Goal: Task Accomplishment & Management: Use online tool/utility

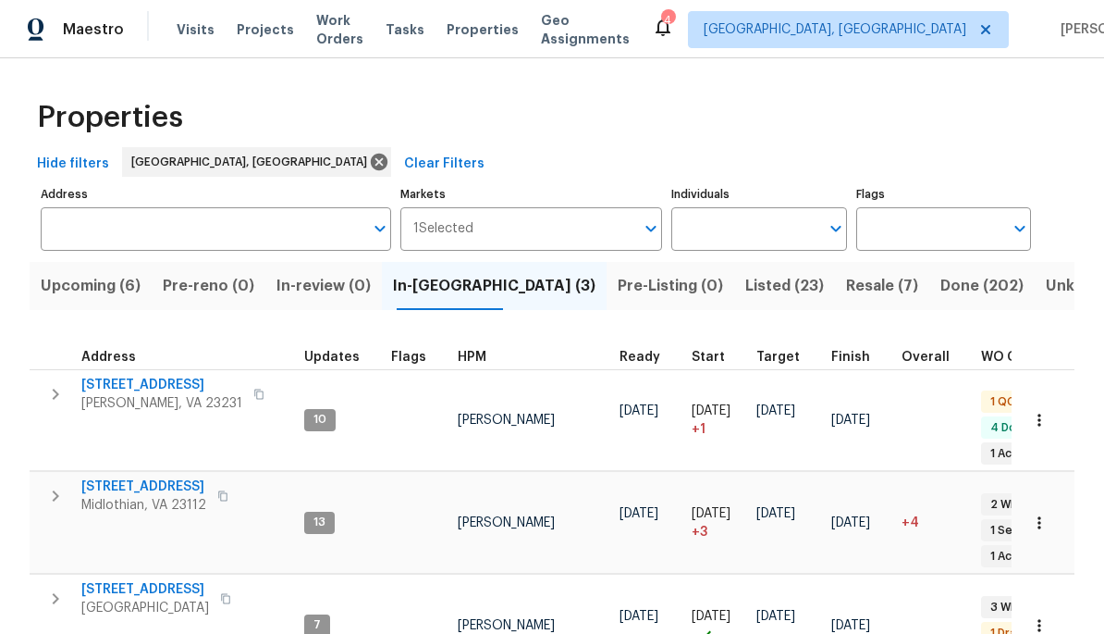
click at [846, 276] on span "Resale (7)" at bounding box center [882, 286] width 72 height 26
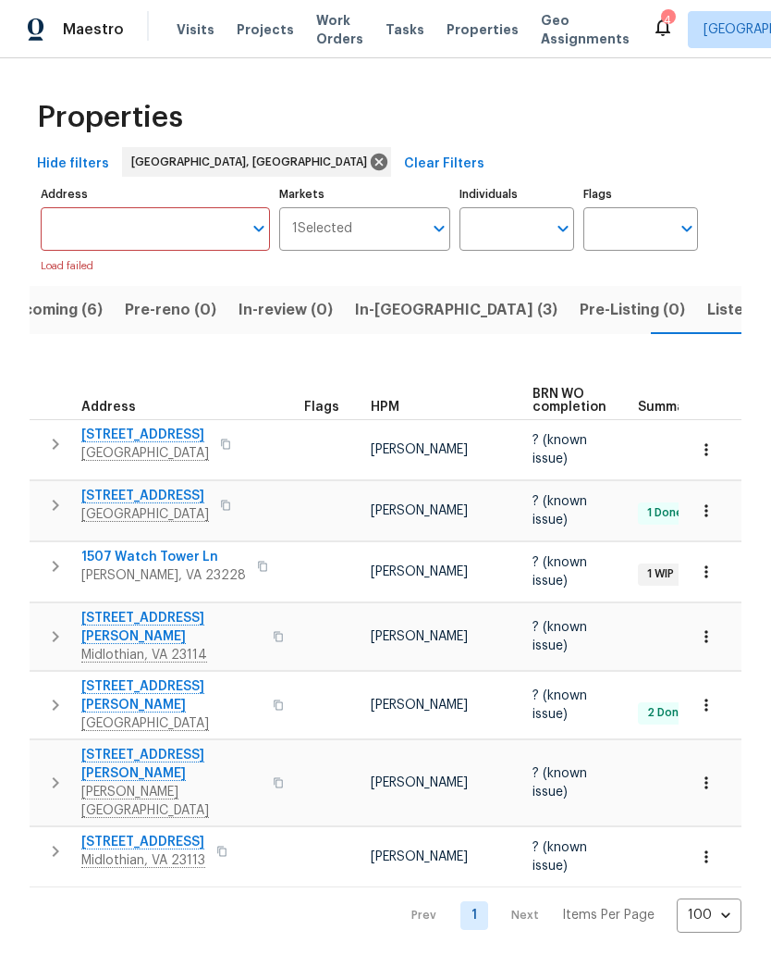
click at [393, 316] on span "In-reno (3)" at bounding box center [456, 310] width 203 height 26
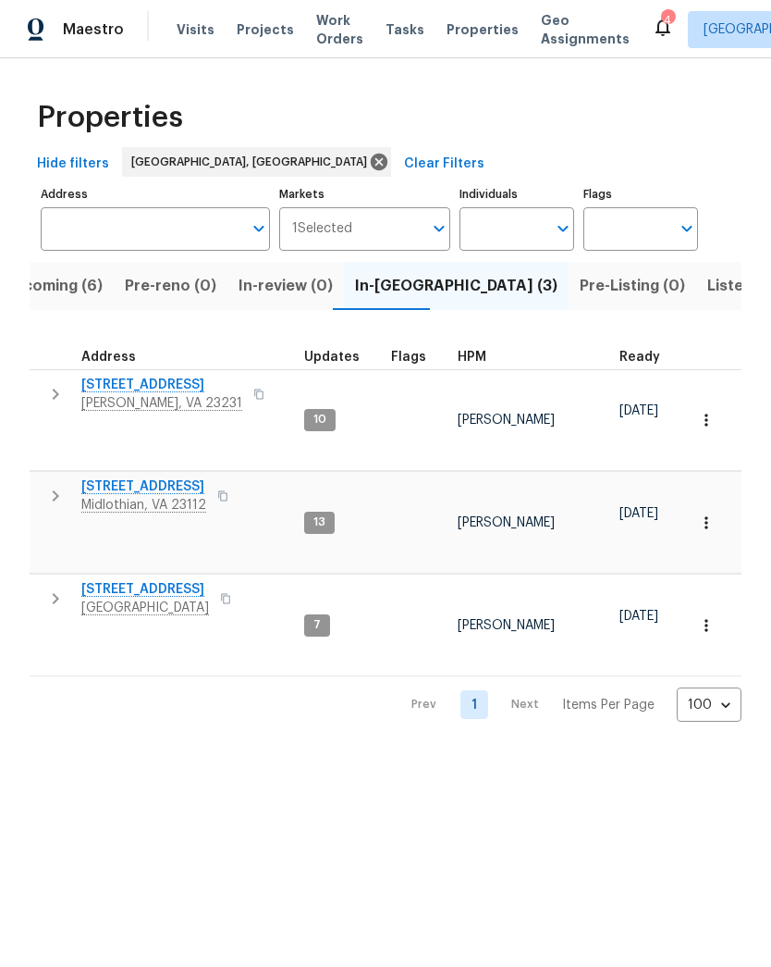
click at [111, 397] on span "Henrico, VA 23231" at bounding box center [161, 403] width 161 height 18
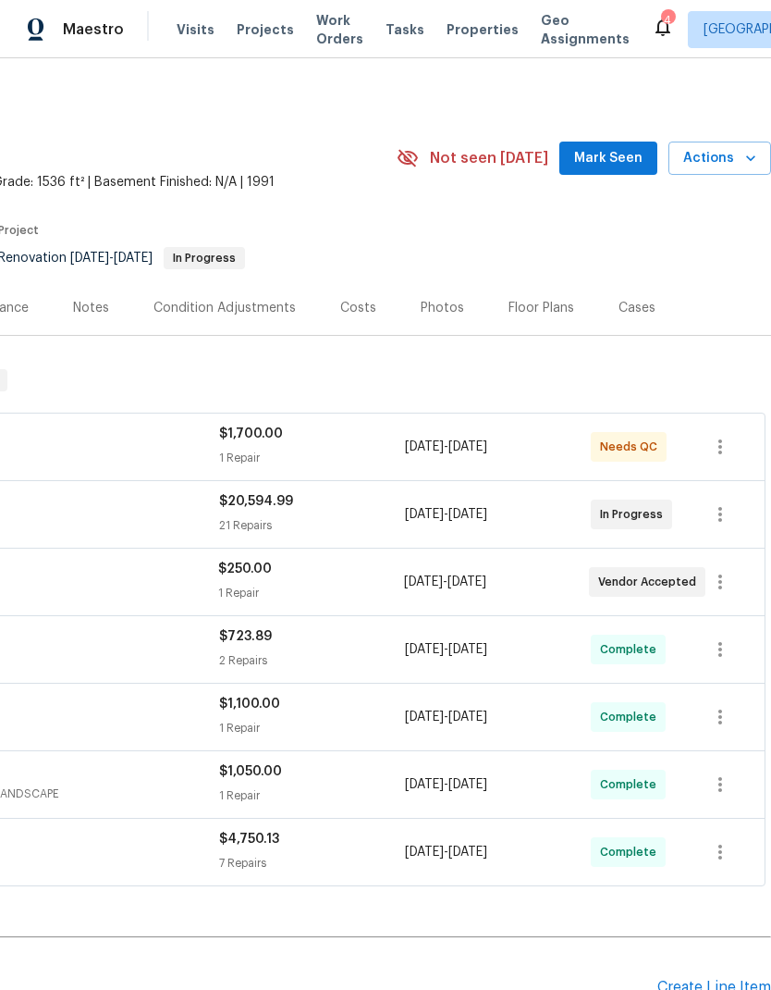
scroll to position [0, 274]
click at [721, 162] on span "Actions" at bounding box center [719, 158] width 73 height 23
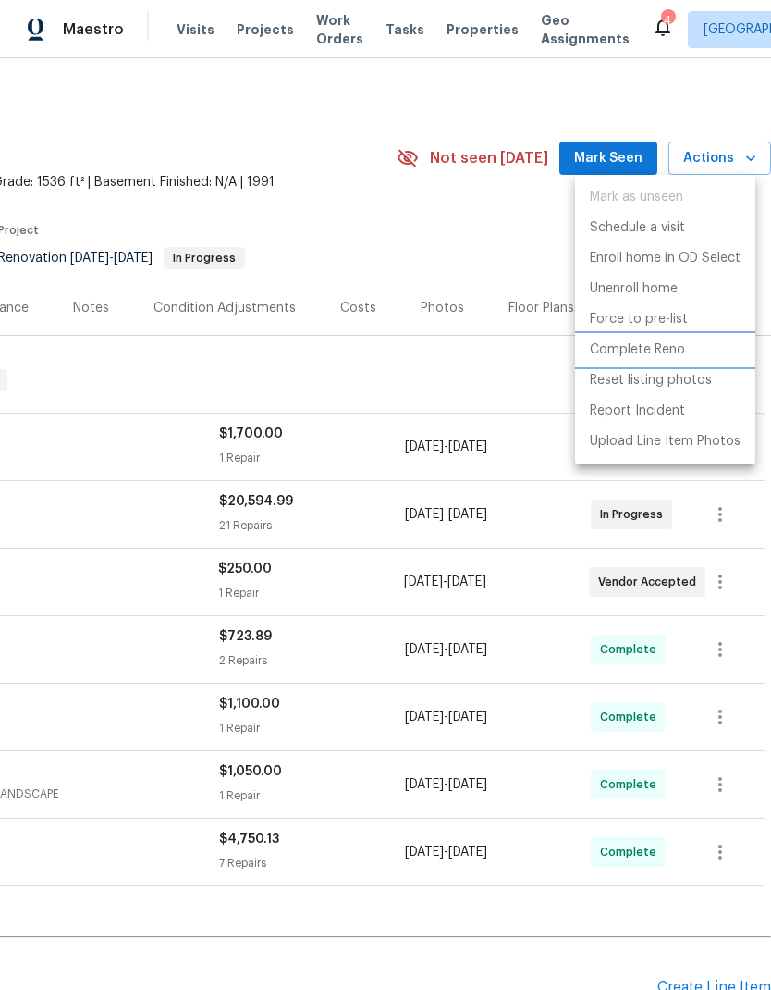
click at [694, 354] on li "Complete Reno" at bounding box center [665, 350] width 180 height 31
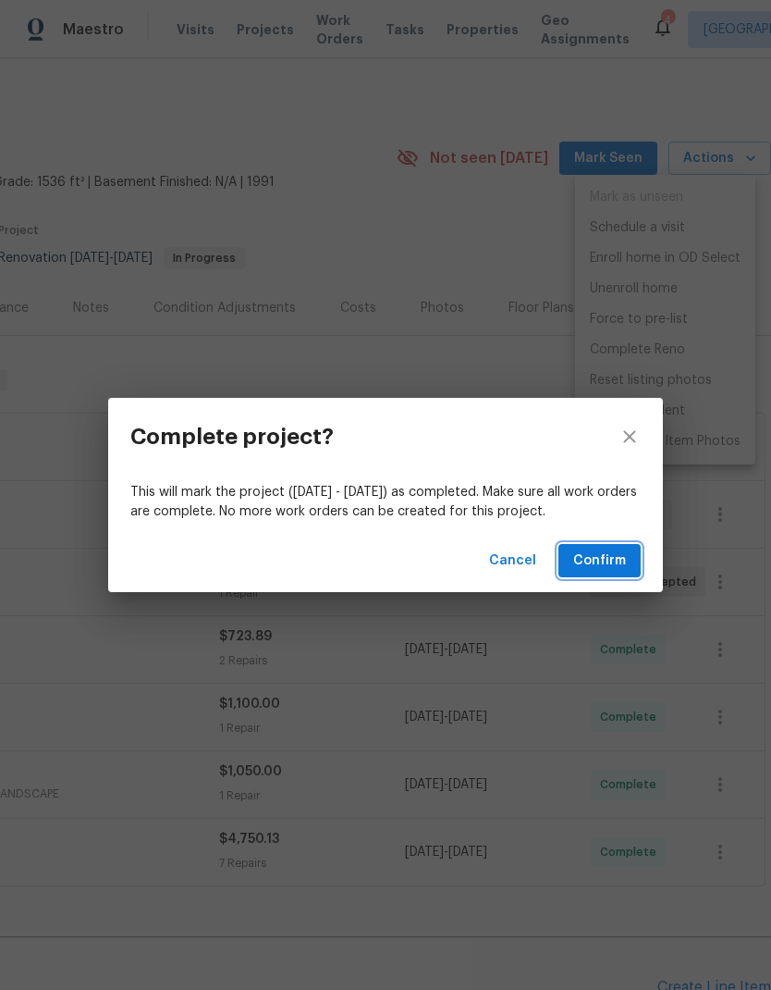
click at [616, 563] on span "Confirm" at bounding box center [599, 560] width 53 height 23
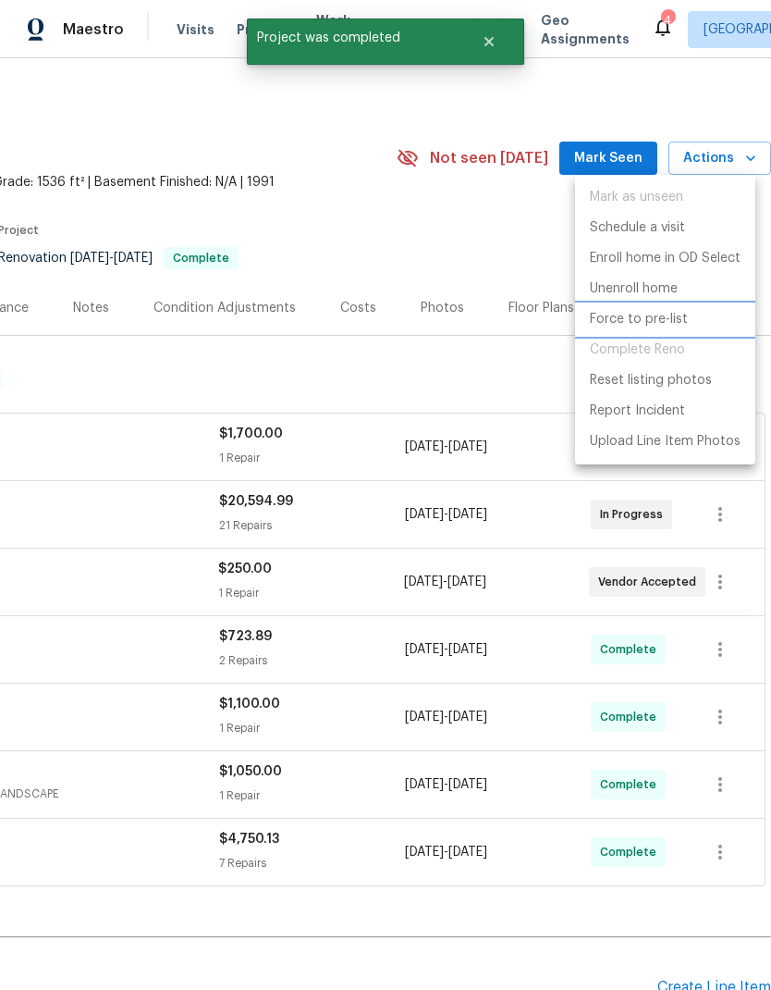
click at [700, 324] on li "Force to pre-list" at bounding box center [665, 319] width 180 height 31
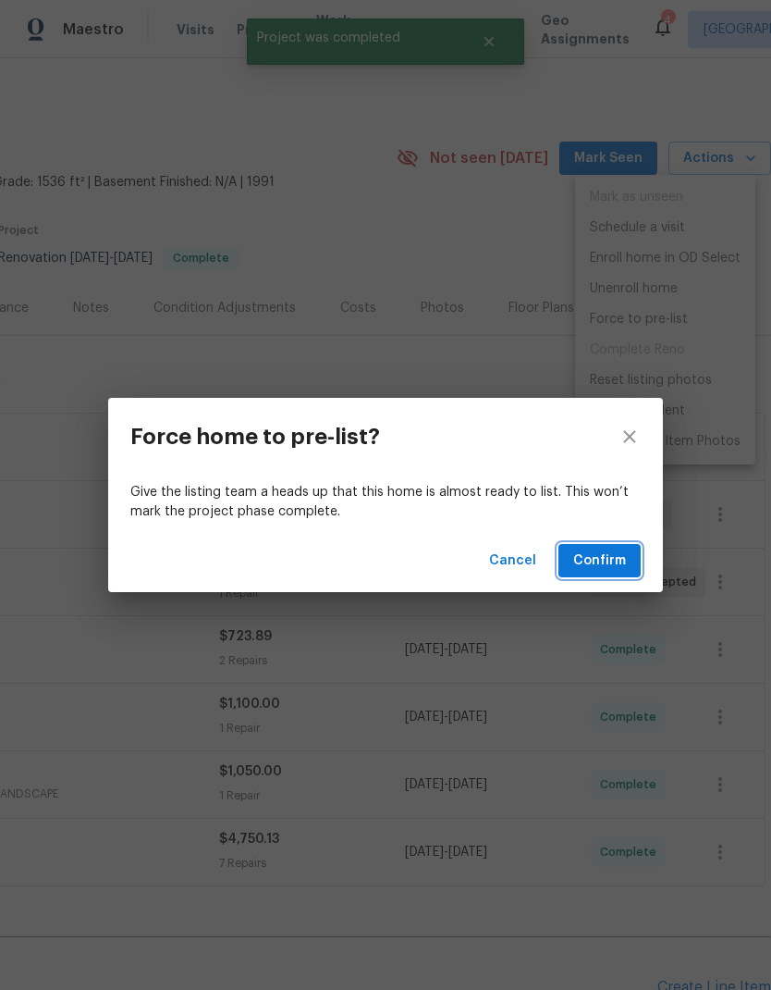
click at [614, 560] on span "Confirm" at bounding box center [599, 560] width 53 height 23
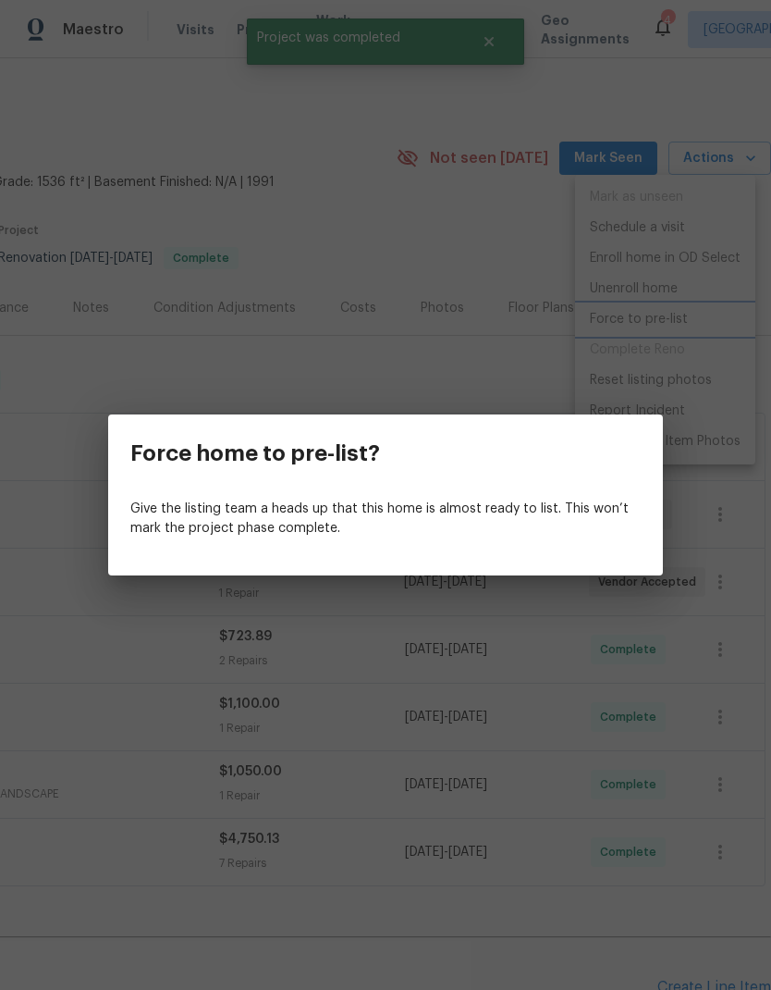
click at [485, 257] on div "Force home to pre-list? Give the listing team a heads up that this home is almo…" at bounding box center [385, 495] width 771 height 990
